Goal: Transaction & Acquisition: Purchase product/service

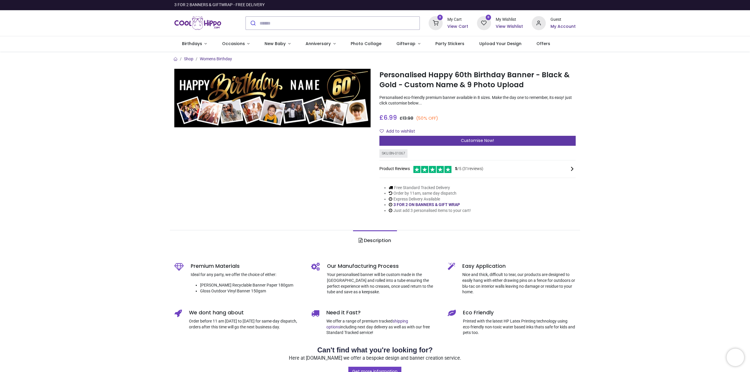
click at [469, 139] on span "Customise Now!" at bounding box center [477, 141] width 33 height 6
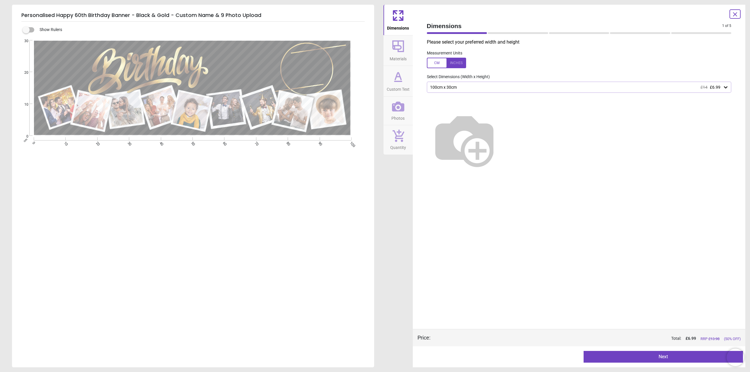
click at [502, 139] on img at bounding box center [464, 139] width 75 height 75
click at [467, 87] on div "100cm x 30cm £14 £6.99" at bounding box center [577, 87] width 294 height 5
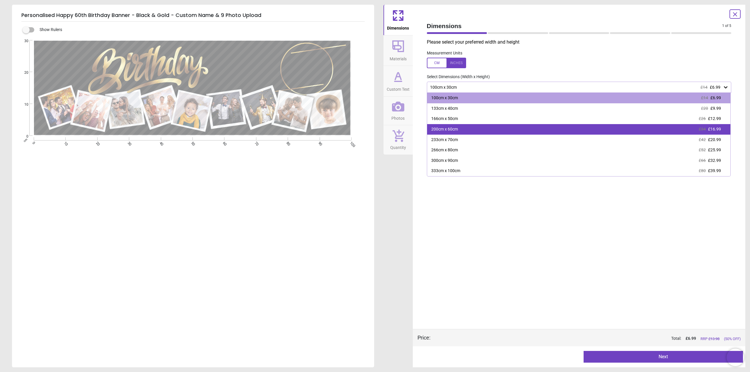
click at [455, 127] on div "200cm x 60cm £34 £16.99" at bounding box center [579, 129] width 304 height 11
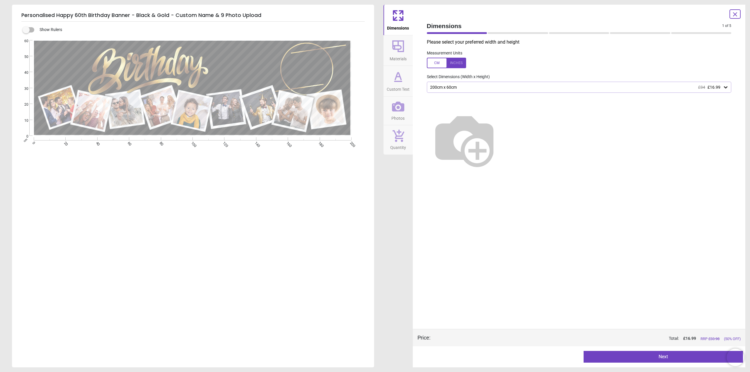
click at [455, 126] on img at bounding box center [464, 139] width 75 height 75
click at [435, 64] on div at bounding box center [446, 63] width 39 height 11
click at [664, 356] on button "Next" at bounding box center [663, 357] width 159 height 12
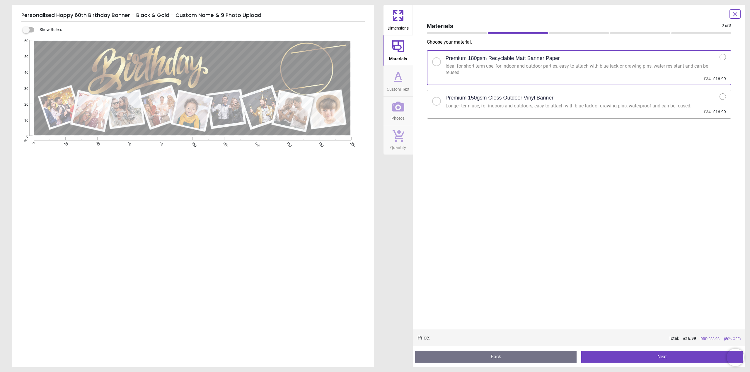
click at [662, 356] on button "Next" at bounding box center [662, 357] width 162 height 12
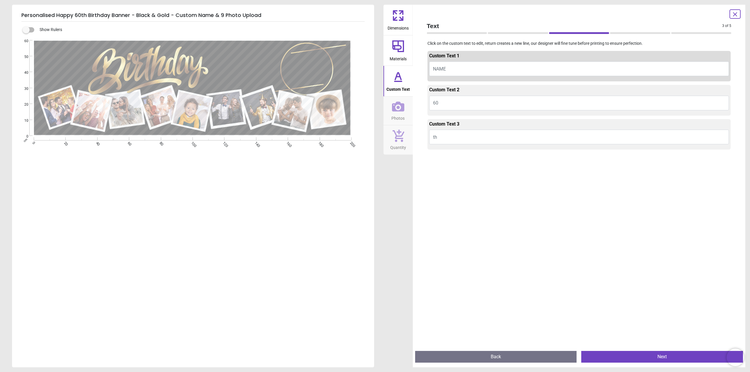
click at [453, 68] on button "NAME" at bounding box center [579, 69] width 300 height 15
type textarea "****"
click at [445, 101] on button "60" at bounding box center [579, 103] width 300 height 15
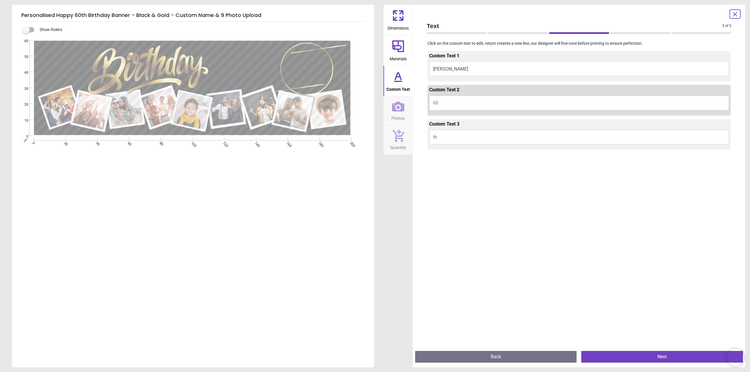
click at [442, 174] on div at bounding box center [580, 338] width 304 height 372
click at [630, 357] on button "Next" at bounding box center [662, 357] width 162 height 12
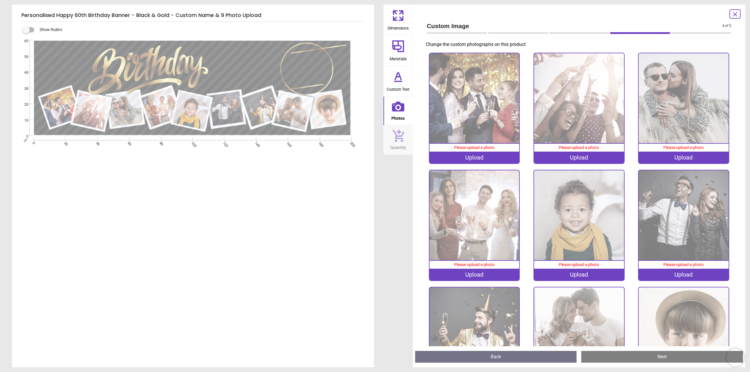
click at [470, 156] on div "Upload" at bounding box center [475, 158] width 90 height 12
